Goal: Transaction & Acquisition: Purchase product/service

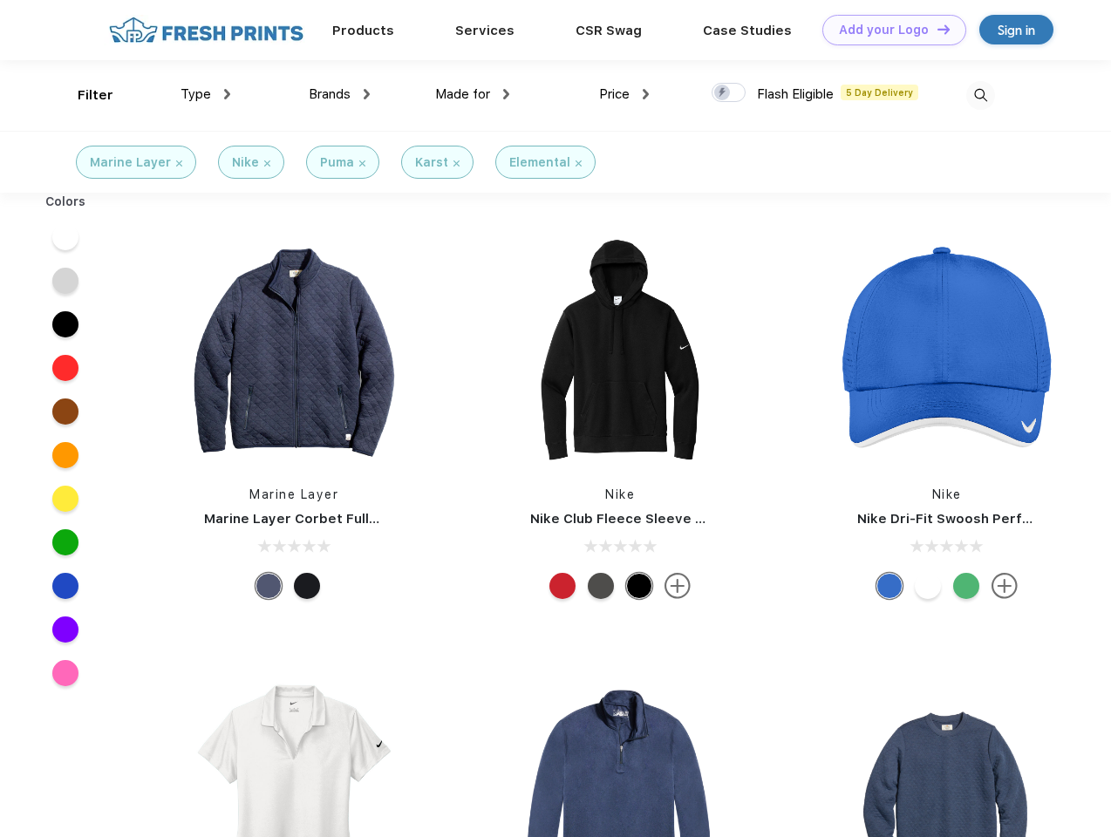
scroll to position [1, 0]
click at [888, 30] on link "Add your Logo Design Tool" at bounding box center [894, 30] width 144 height 31
click at [0, 0] on div "Design Tool" at bounding box center [0, 0] width 0 height 0
click at [936, 29] on link "Add your Logo Design Tool" at bounding box center [894, 30] width 144 height 31
click at [84, 95] on div "Filter" at bounding box center [96, 95] width 36 height 20
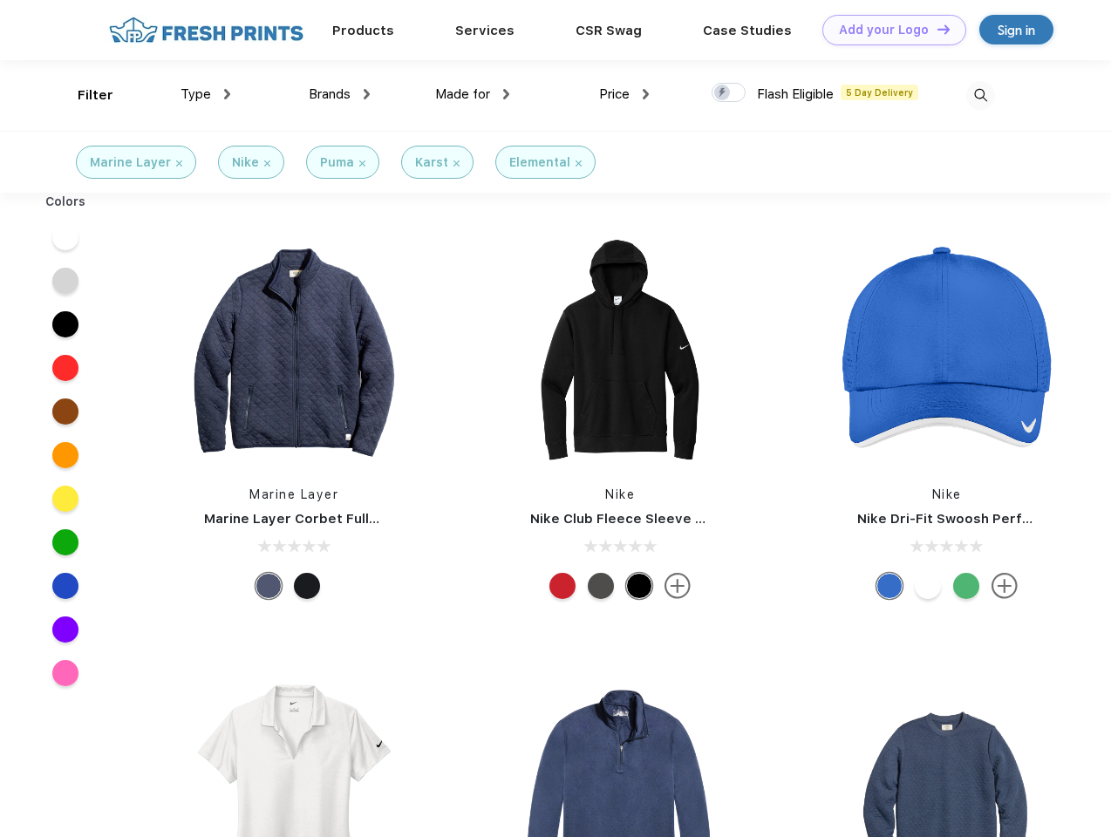
click at [206, 94] on span "Type" at bounding box center [195, 94] width 31 height 16
click at [339, 94] on span "Brands" at bounding box center [330, 94] width 42 height 16
click at [473, 94] on span "Made for" at bounding box center [462, 94] width 55 height 16
click at [624, 94] on span "Price" at bounding box center [614, 94] width 31 height 16
click at [729, 93] on div at bounding box center [728, 92] width 34 height 19
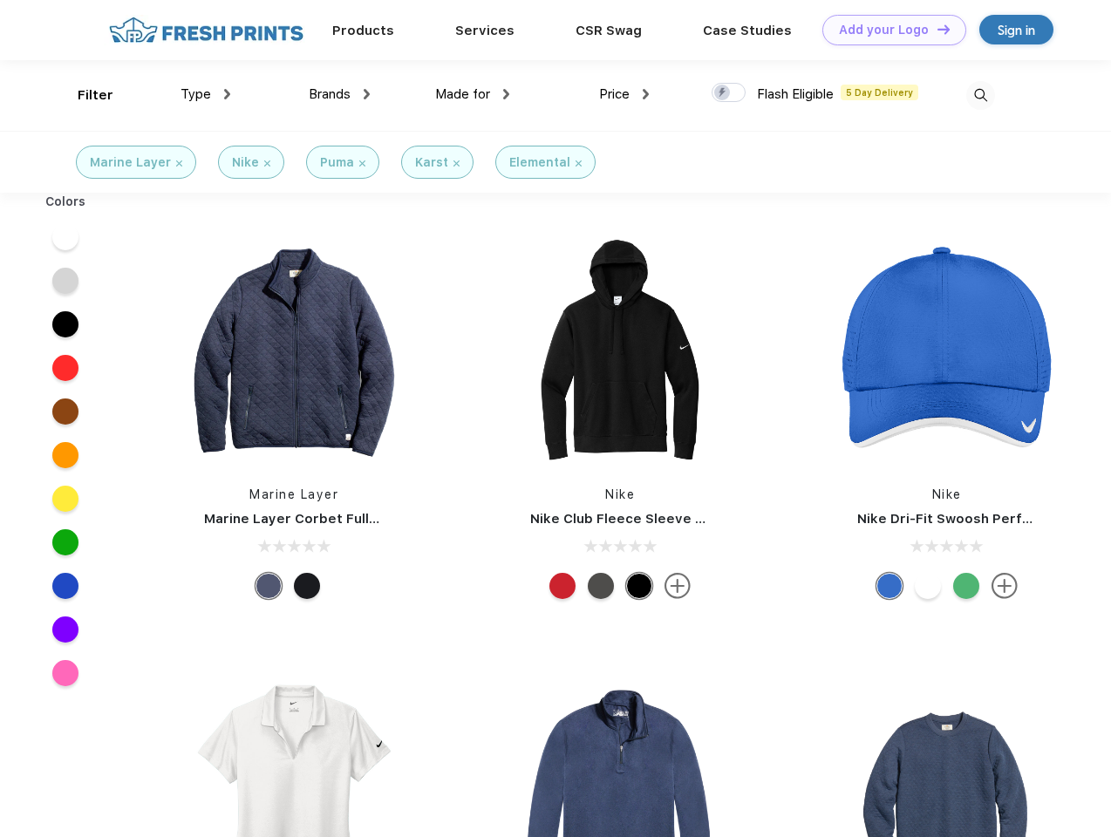
click at [723, 93] on input "checkbox" at bounding box center [716, 87] width 11 height 11
click at [980, 95] on img at bounding box center [980, 95] width 29 height 29
